Goal: Find specific page/section: Find specific page/section

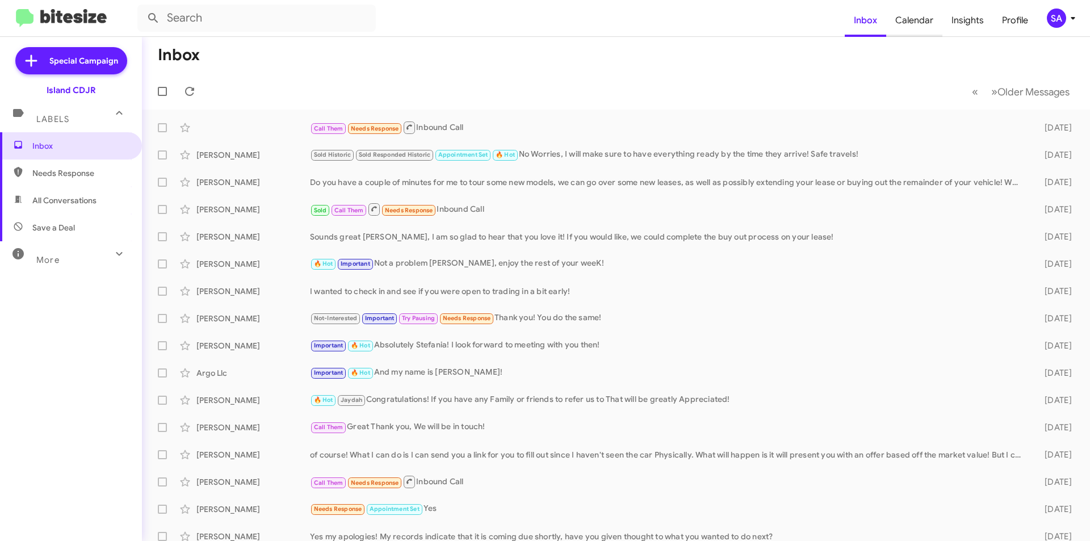
click at [924, 22] on span "Calendar" at bounding box center [914, 20] width 56 height 33
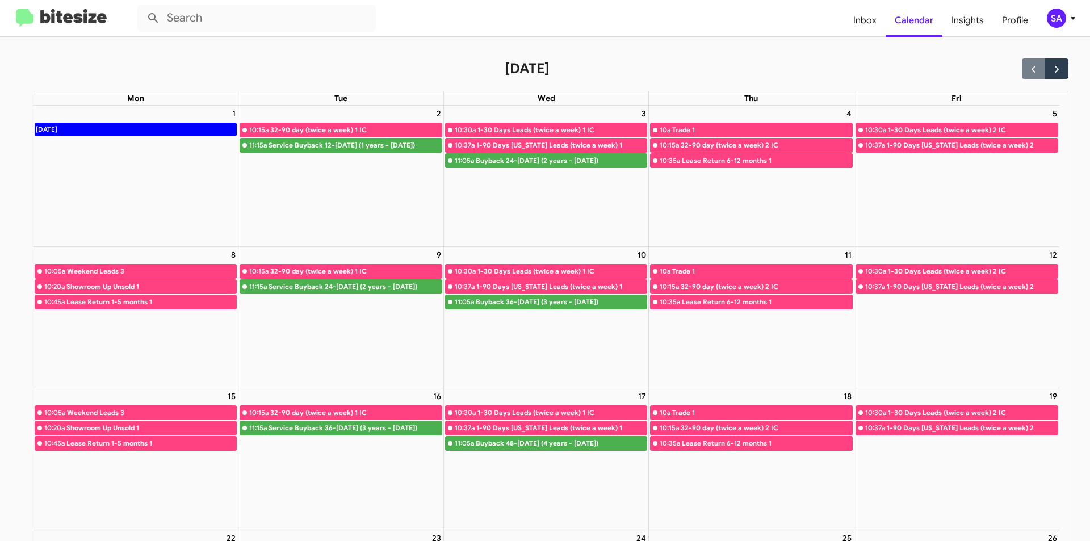
click at [356, 108] on div "2" at bounding box center [340, 114] width 204 height 16
click at [358, 109] on div "2" at bounding box center [340, 114] width 204 height 16
click at [359, 109] on div "2" at bounding box center [340, 114] width 204 height 16
click at [349, 199] on div "2 10:15a 32-90 day (twice a week) 1 IC 11:15a Service Buyback 12-15 months ago …" at bounding box center [340, 176] width 204 height 141
